Goal: Find specific page/section: Find specific page/section

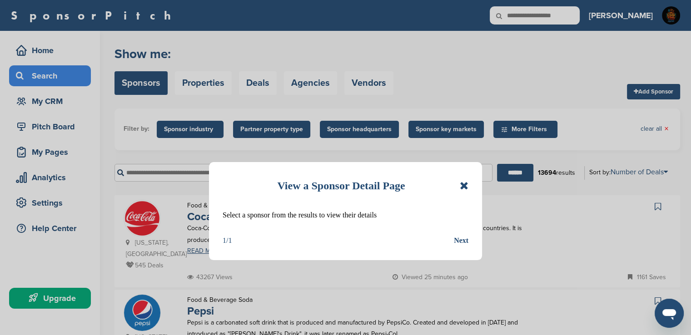
click at [467, 184] on icon at bounding box center [464, 185] width 9 height 11
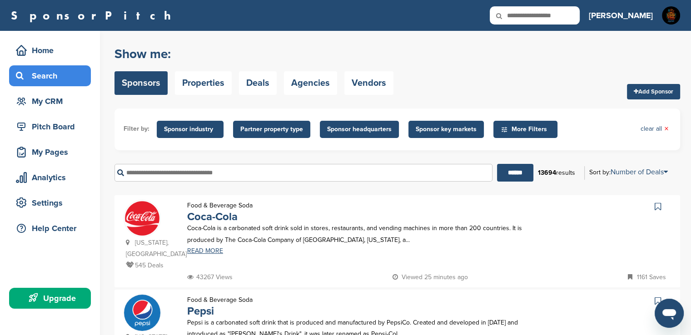
click at [259, 176] on input "text" at bounding box center [303, 173] width 378 height 18
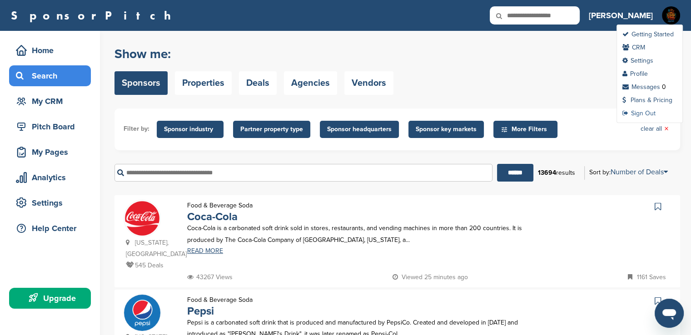
click at [648, 111] on link "Sign Out" at bounding box center [638, 113] width 33 height 8
